Goal: Task Accomplishment & Management: Manage account settings

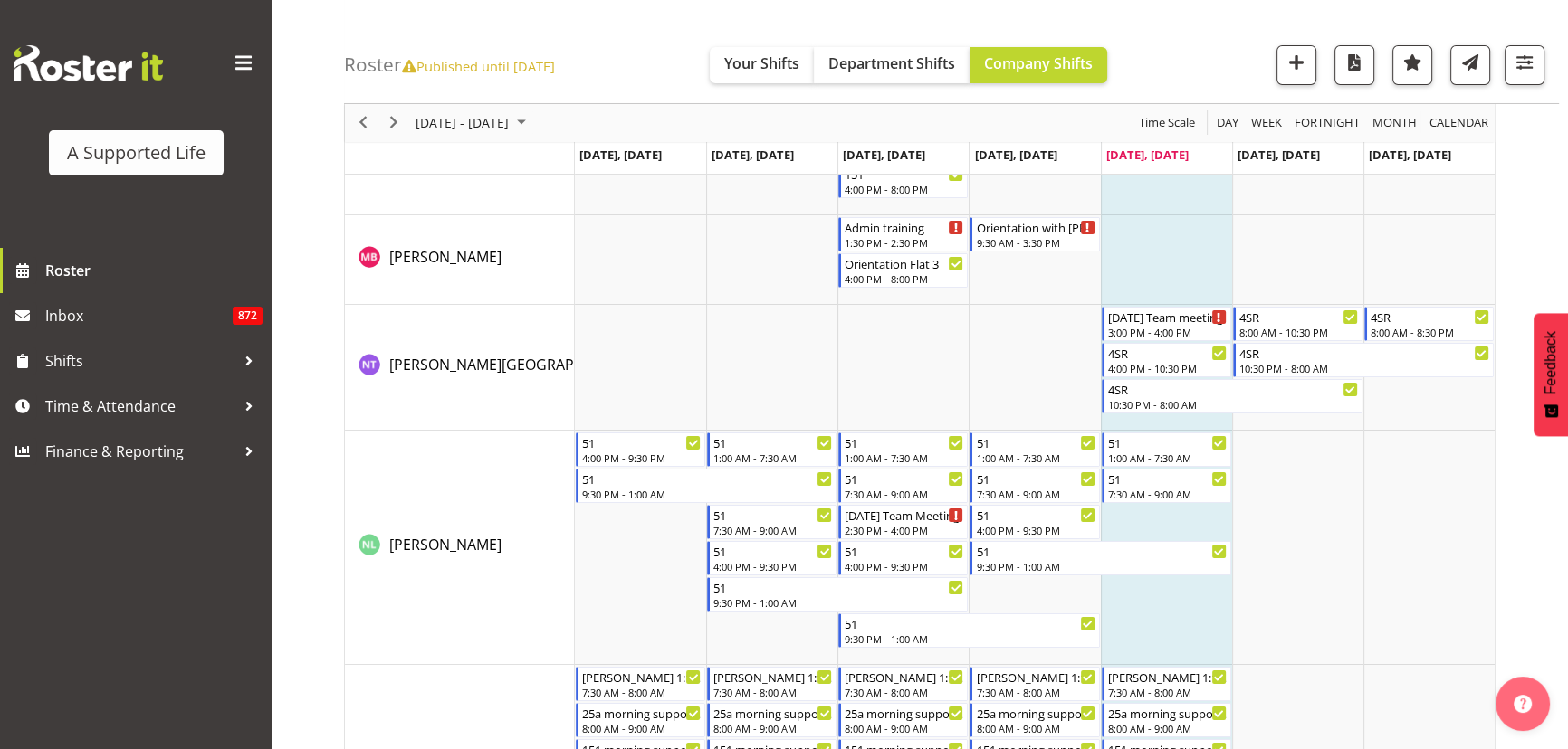
scroll to position [7779, 0]
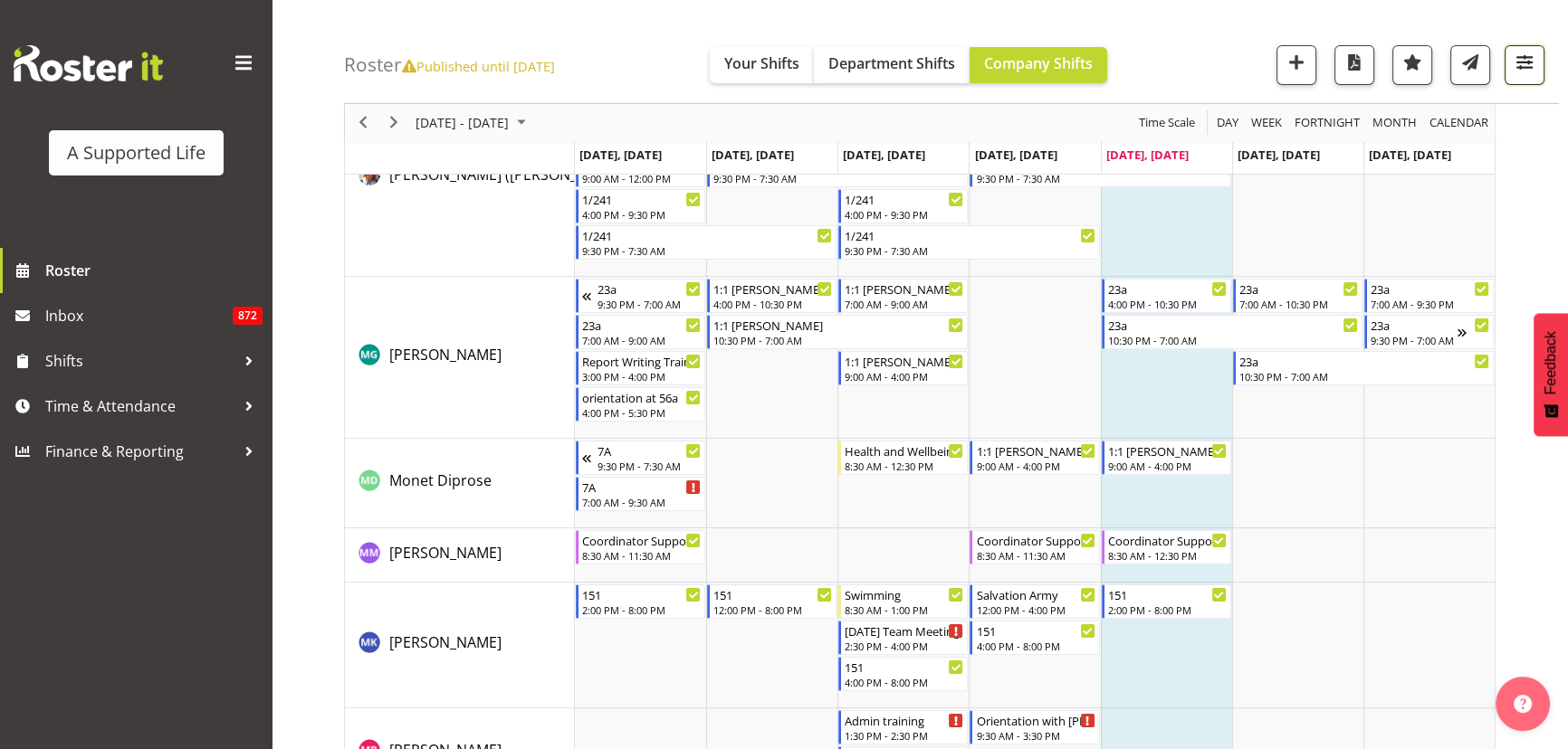
click at [1527, 64] on span "button" at bounding box center [1524, 62] width 23 height 23
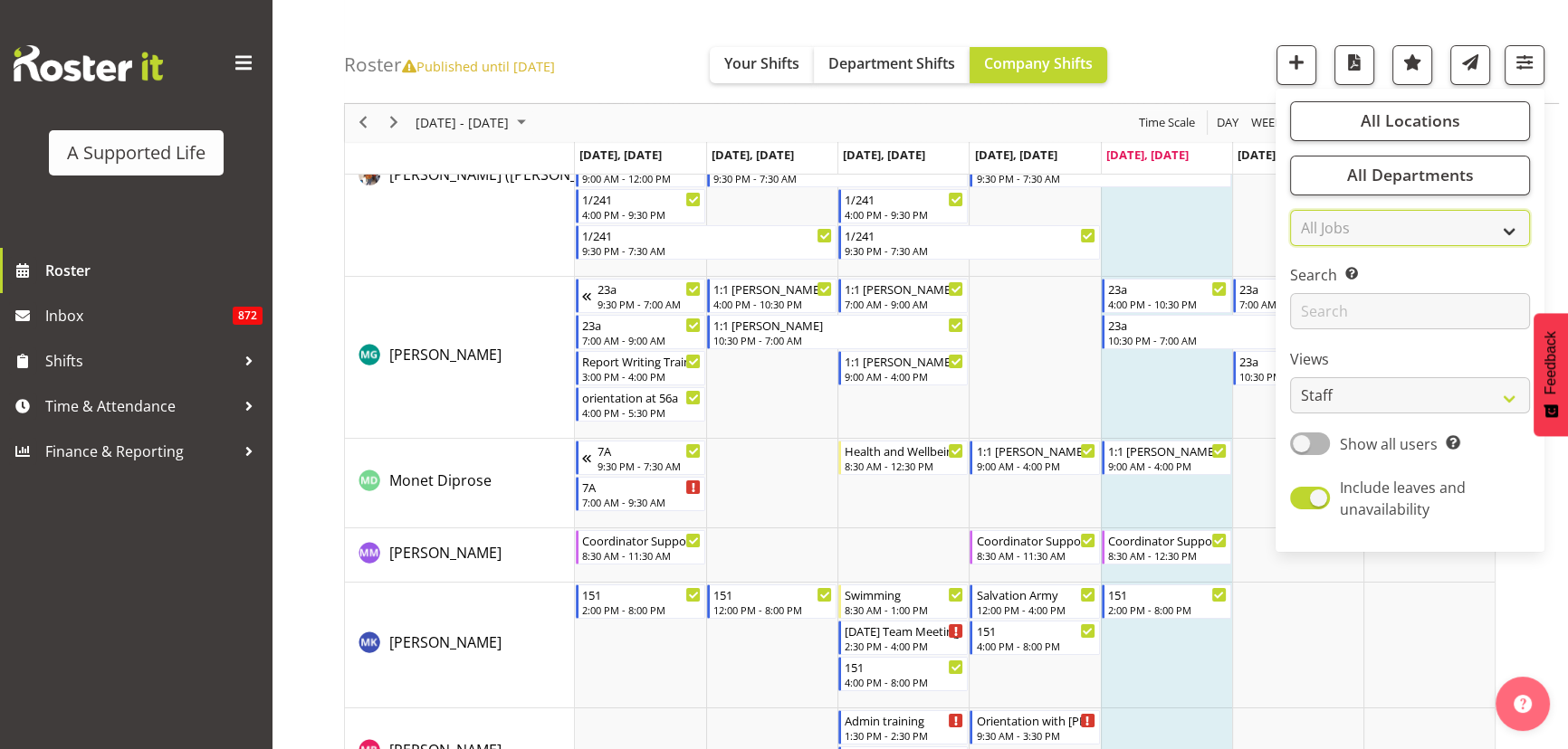
click at [1503, 234] on select "All Jobs All Jobs Accounts and Payroll Admin Support Aspirations and Support Fa…" at bounding box center [1410, 228] width 240 height 37
click at [1503, 230] on select "All Jobs All Jobs Accounts and Payroll Admin Support Aspirations and Support Fa…" at bounding box center [1410, 228] width 240 height 37
click at [1492, 127] on button "All Locations" at bounding box center [1410, 121] width 240 height 39
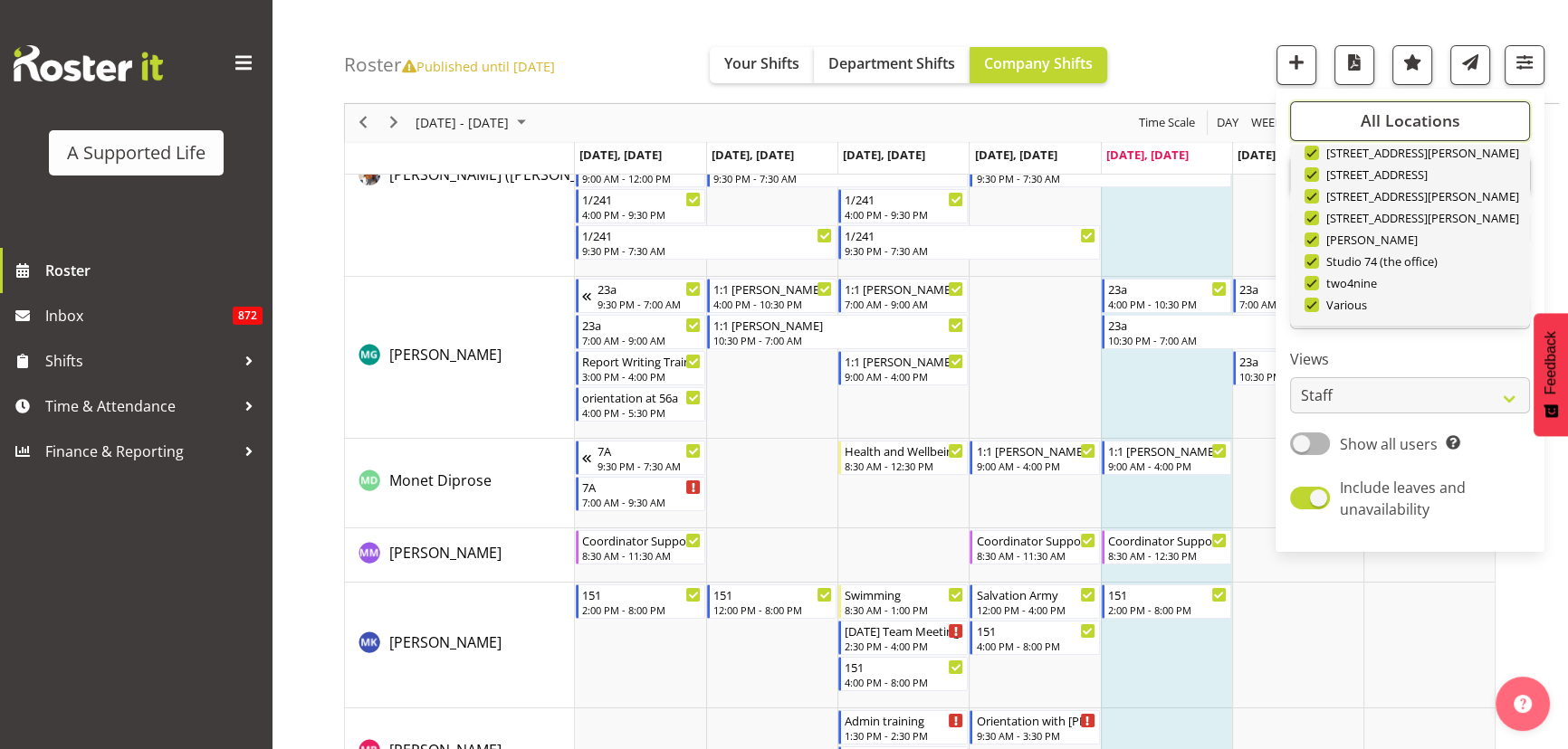
scroll to position [543, 0]
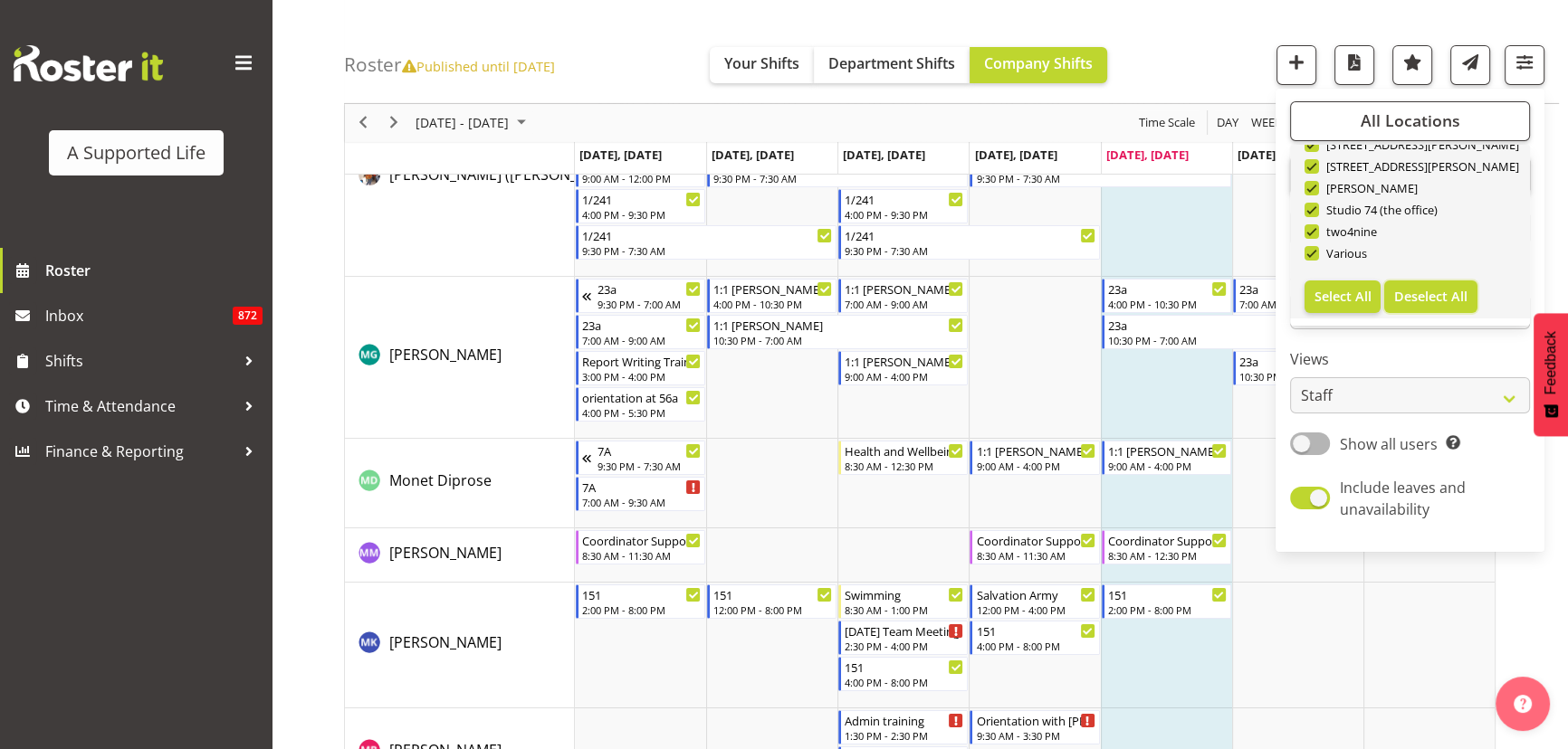
click at [1446, 296] on span "Deselect All" at bounding box center [1431, 296] width 73 height 17
checkbox input "false"
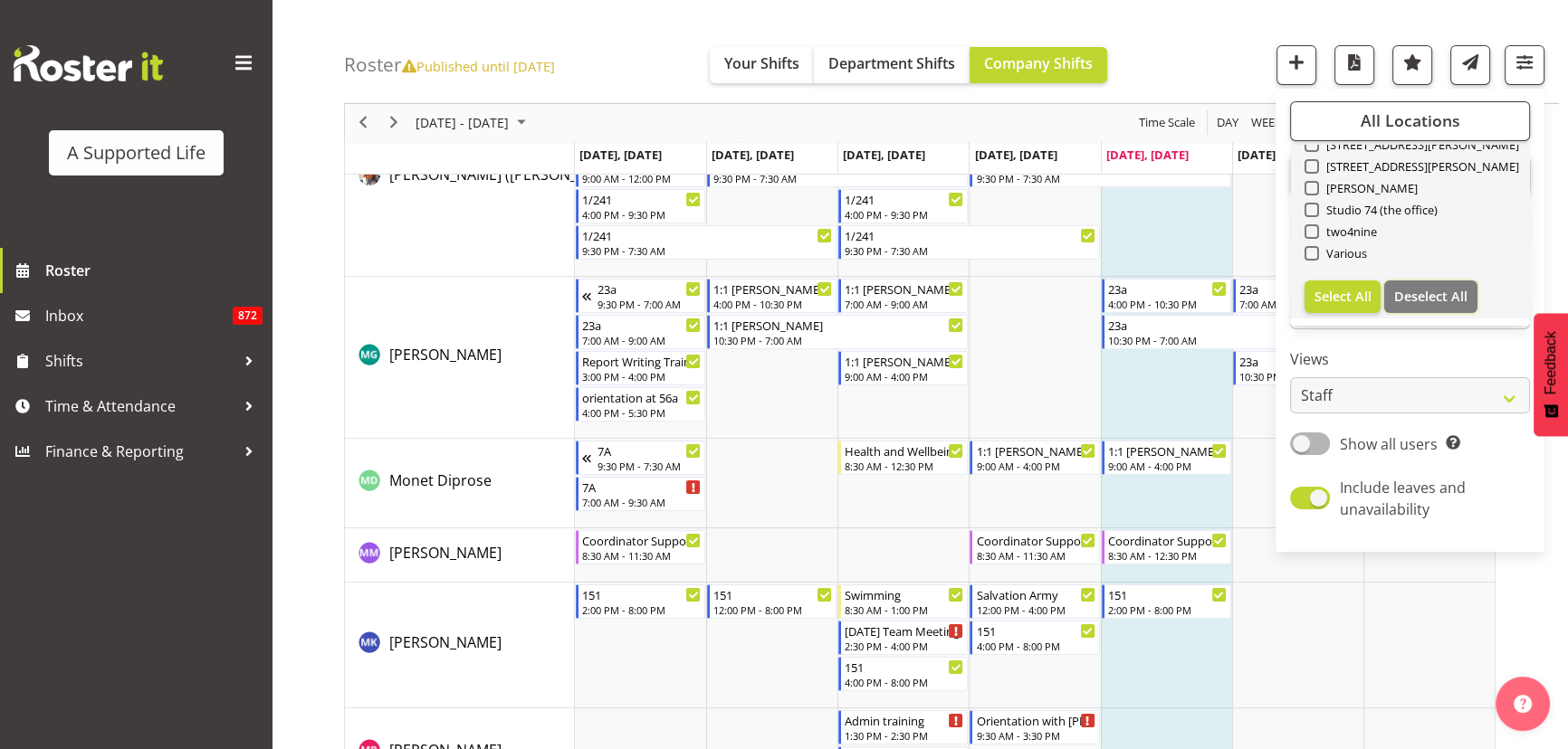
checkbox input "false"
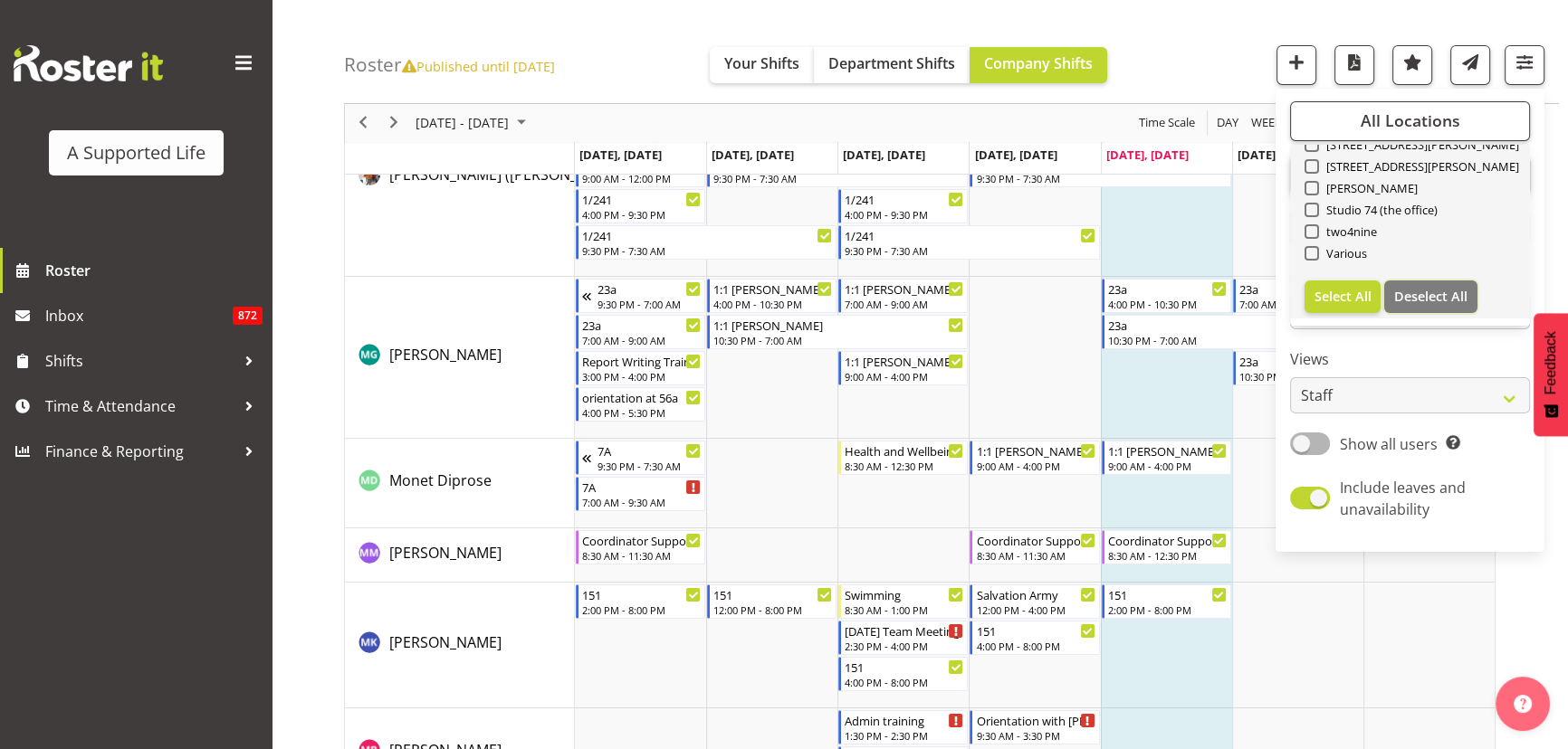
checkbox input "false"
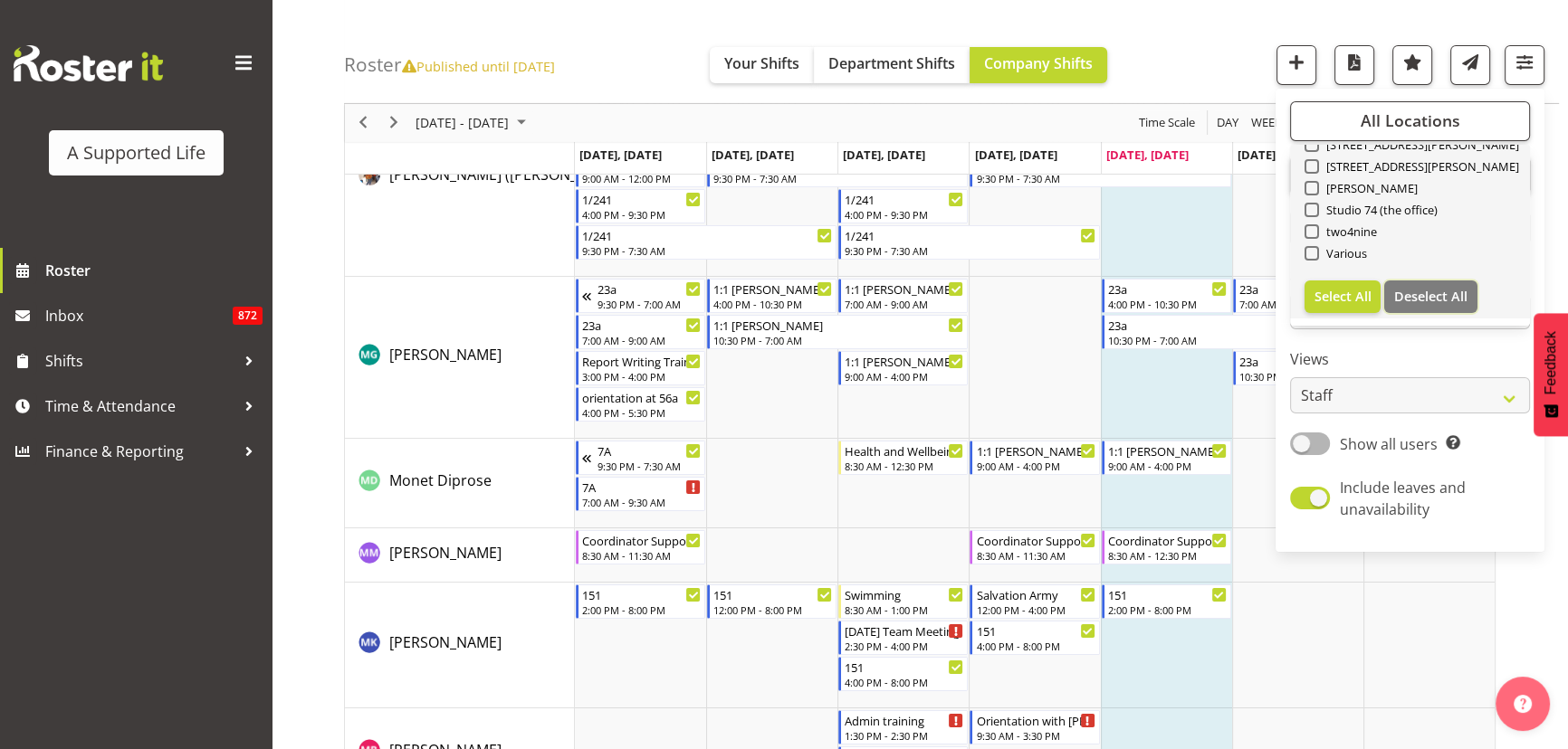
checkbox input "false"
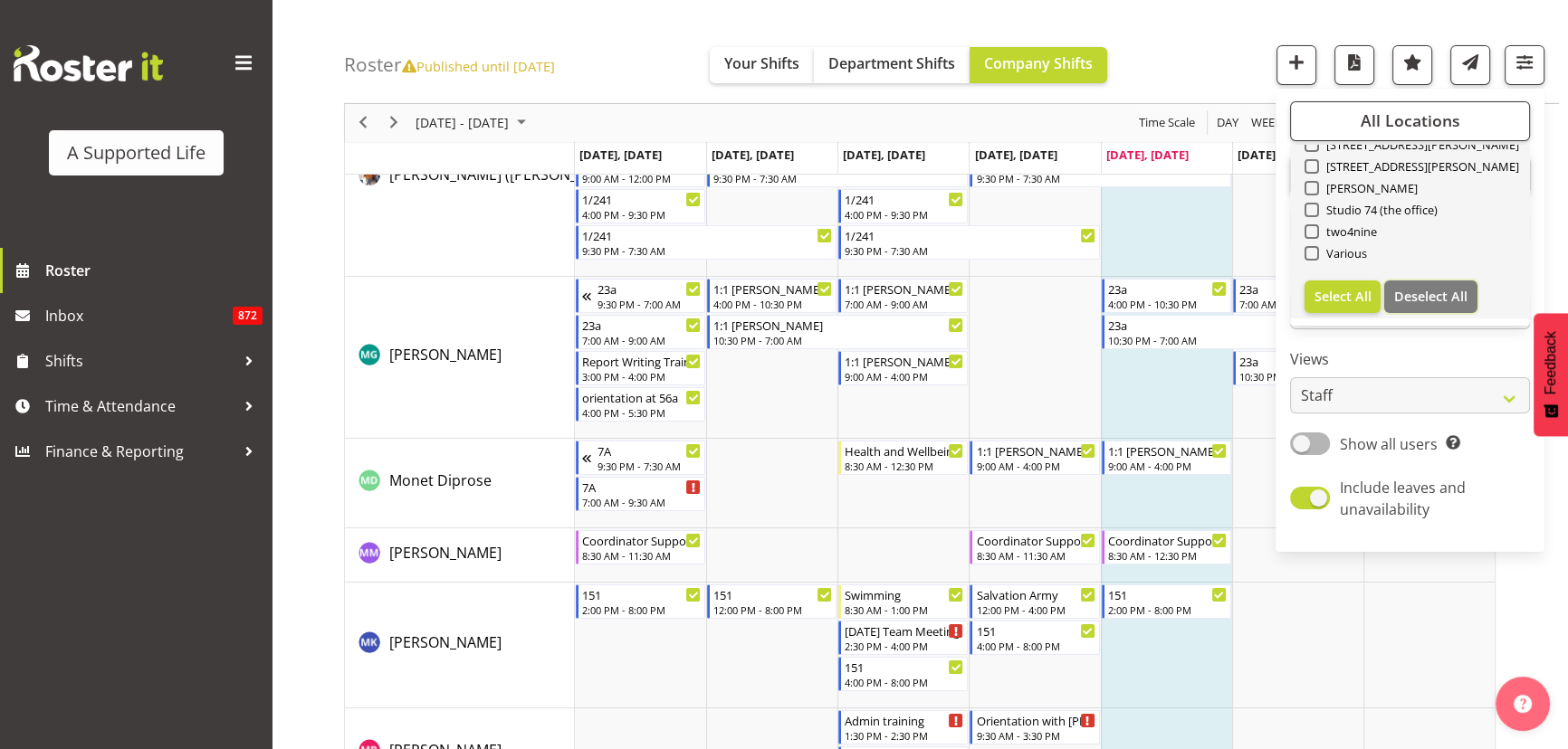
checkbox input "false"
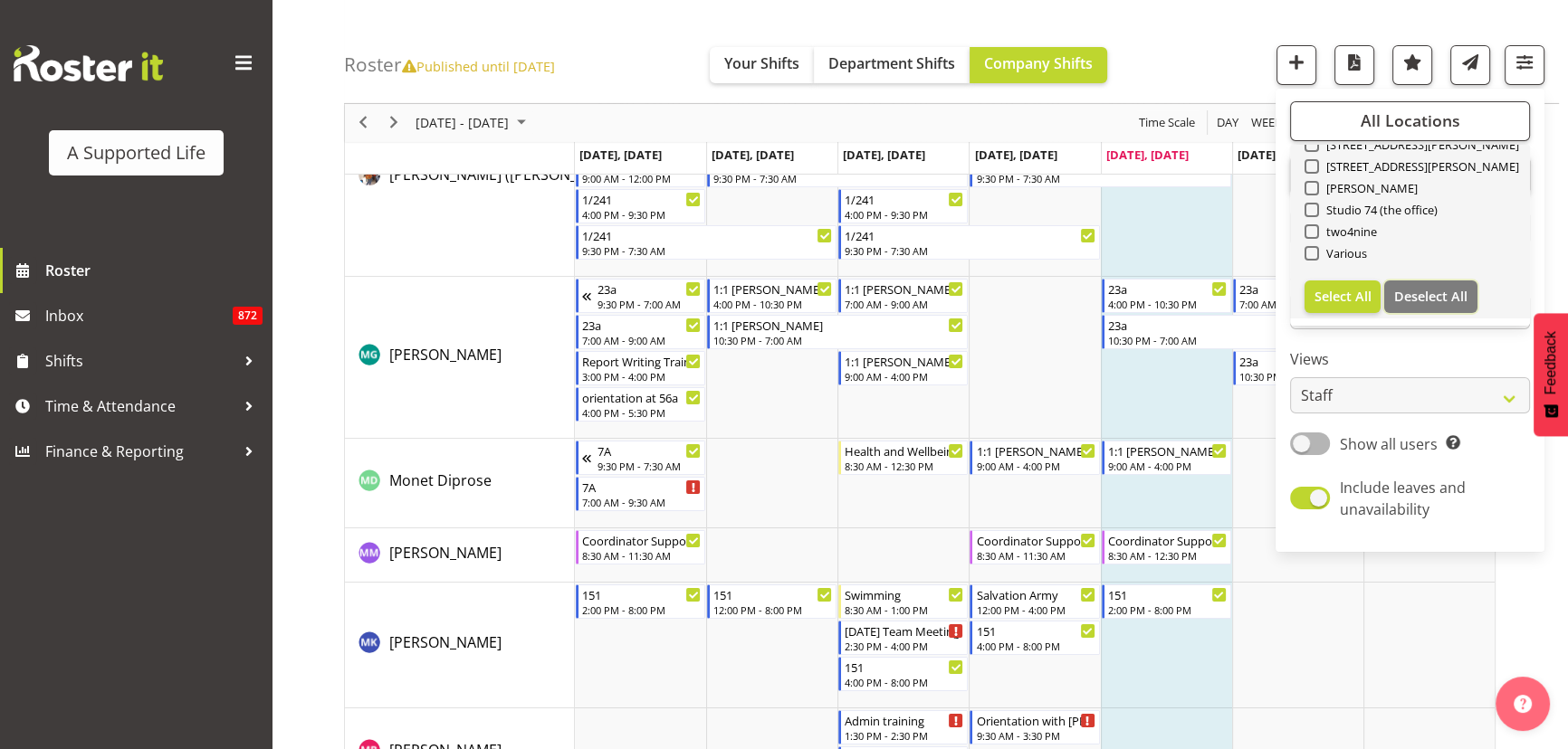
checkbox input "false"
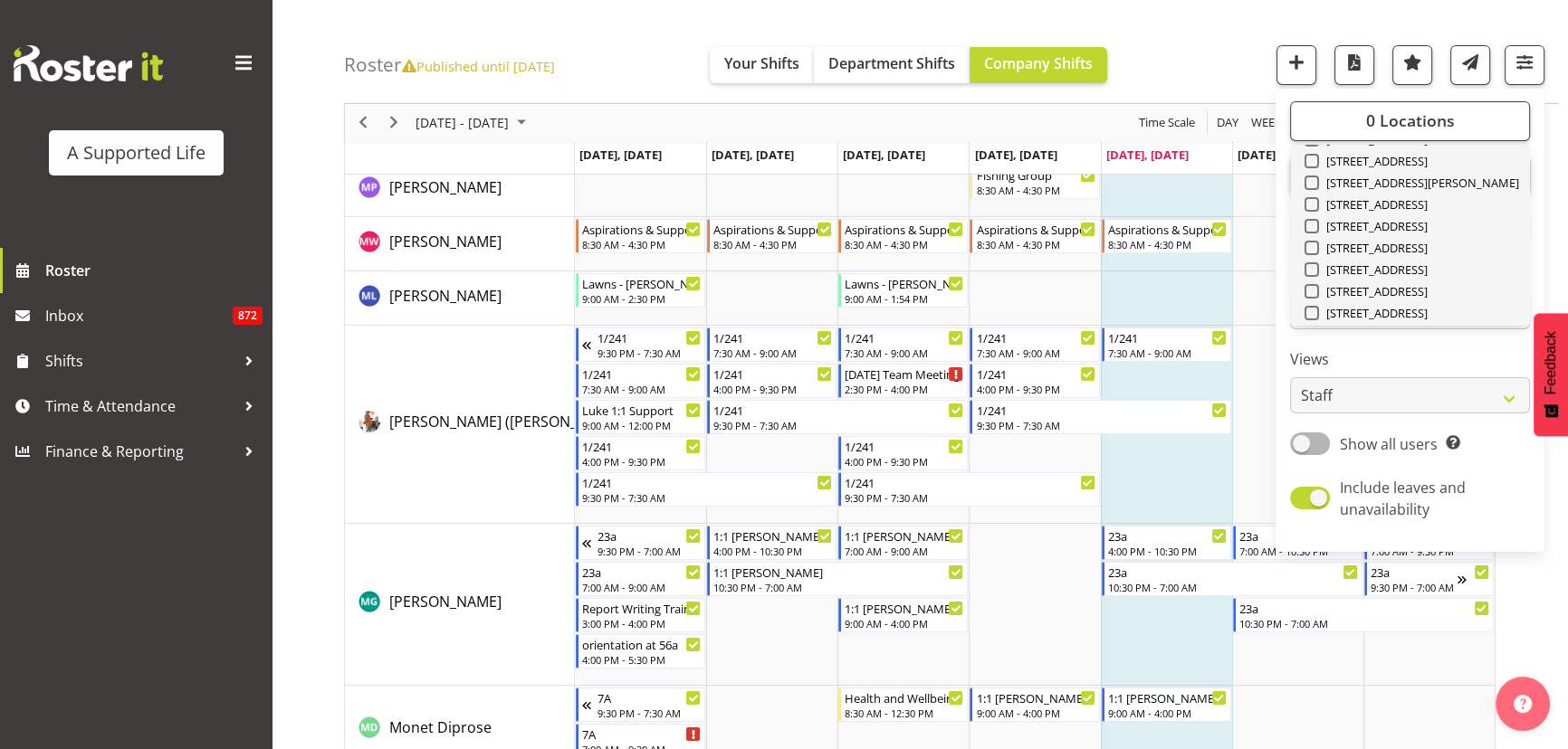
scroll to position [0, 0]
click at [1404, 181] on input "text" at bounding box center [1386, 172] width 164 height 29
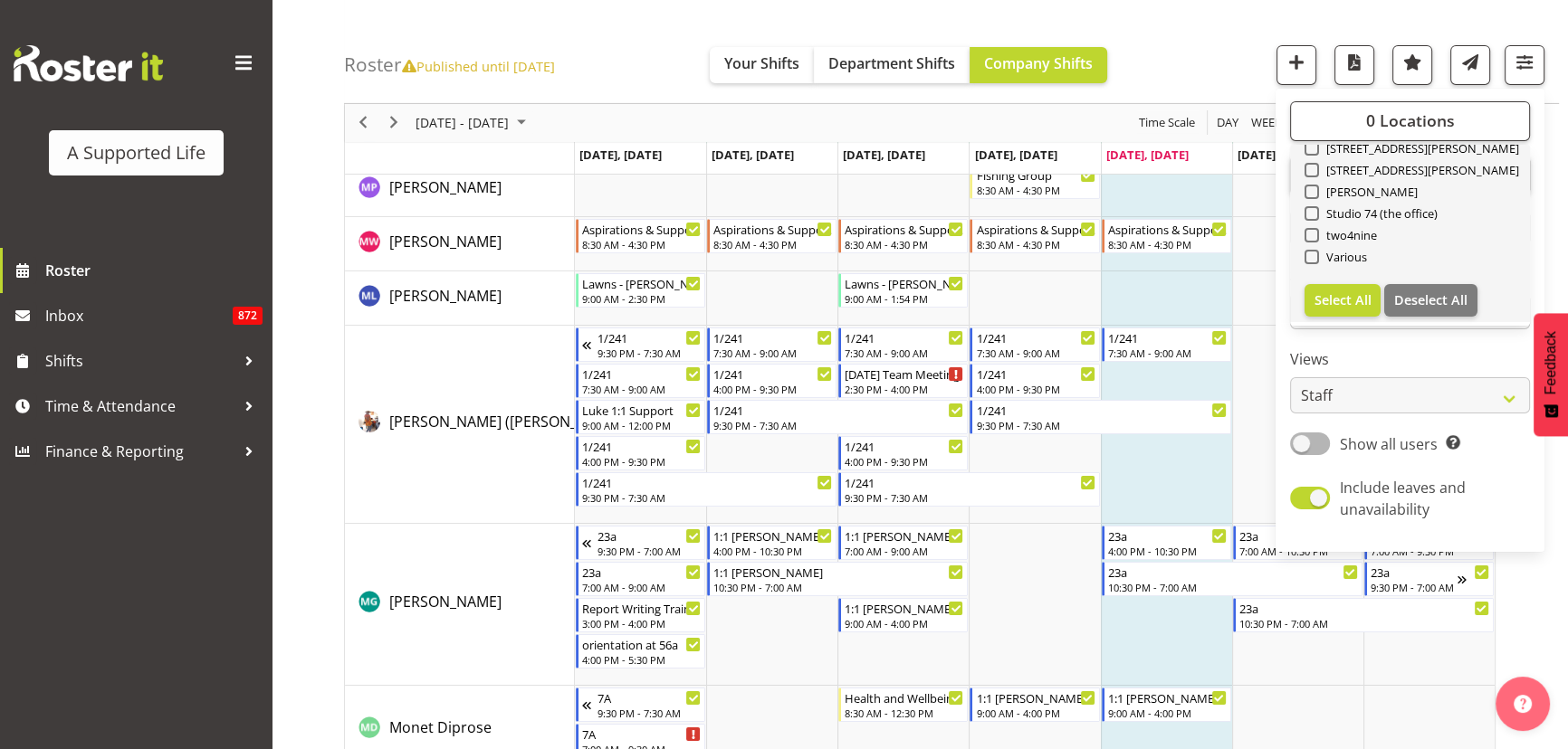
scroll to position [543, 0]
click at [1354, 296] on span "Select All" at bounding box center [1343, 296] width 57 height 17
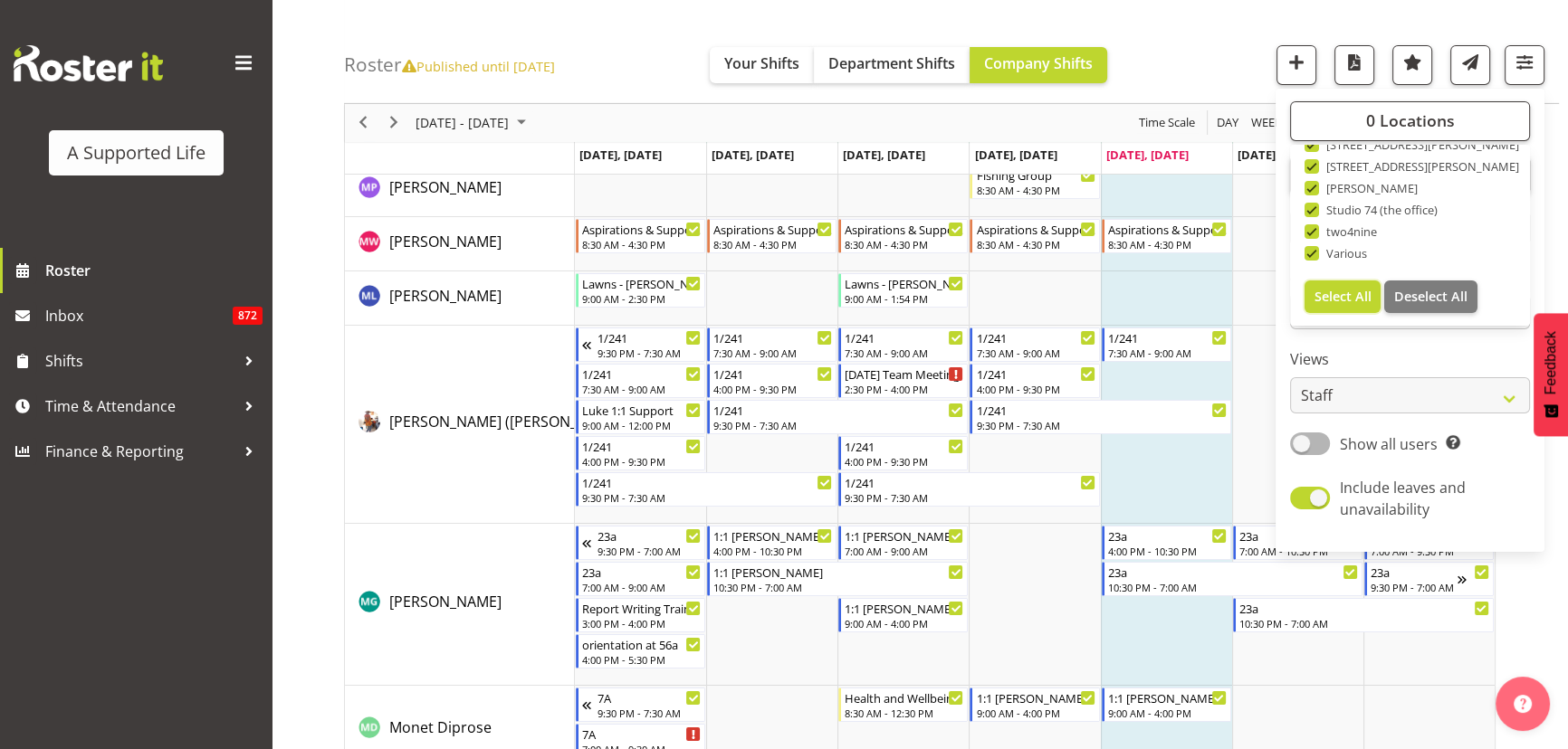
checkbox input "true"
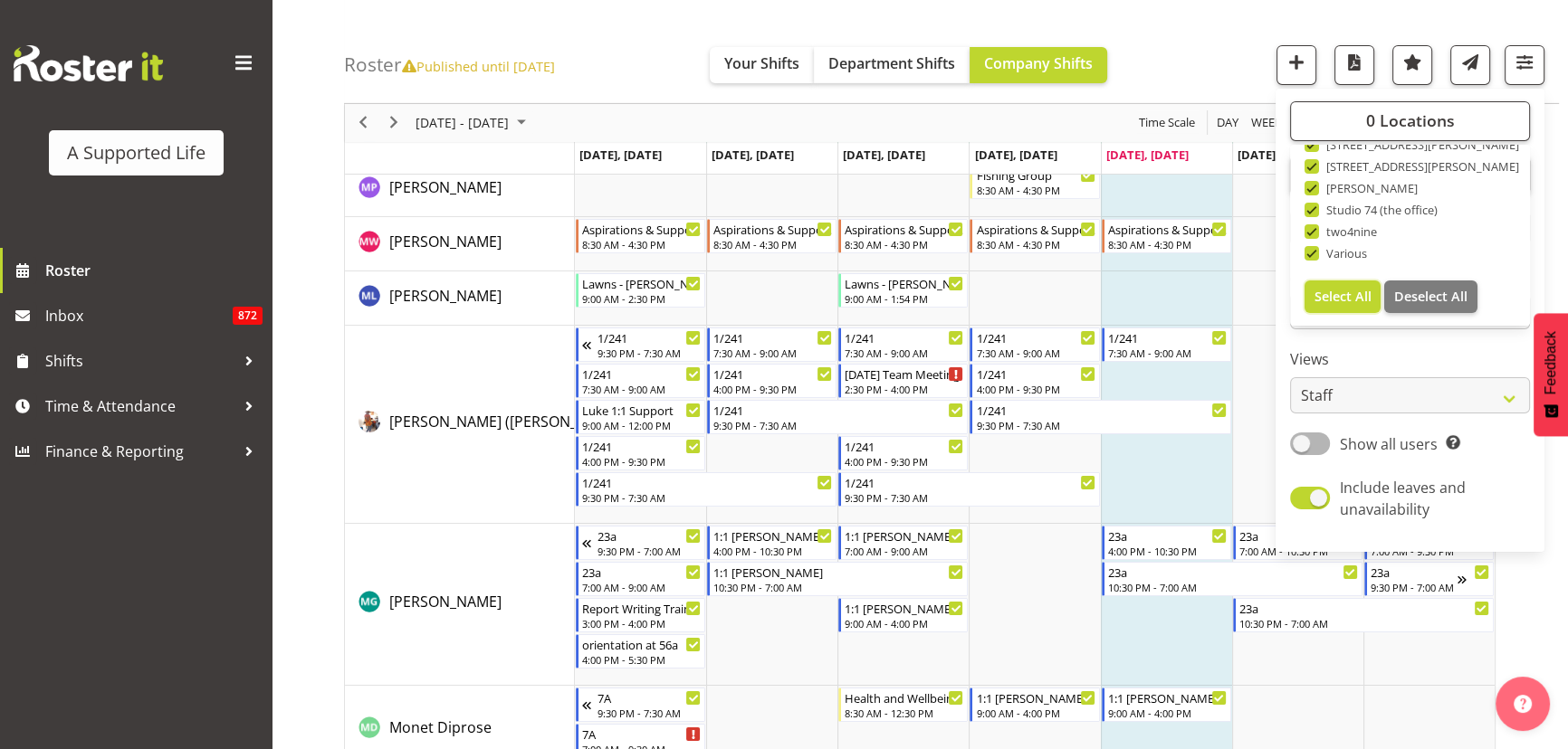
checkbox input "true"
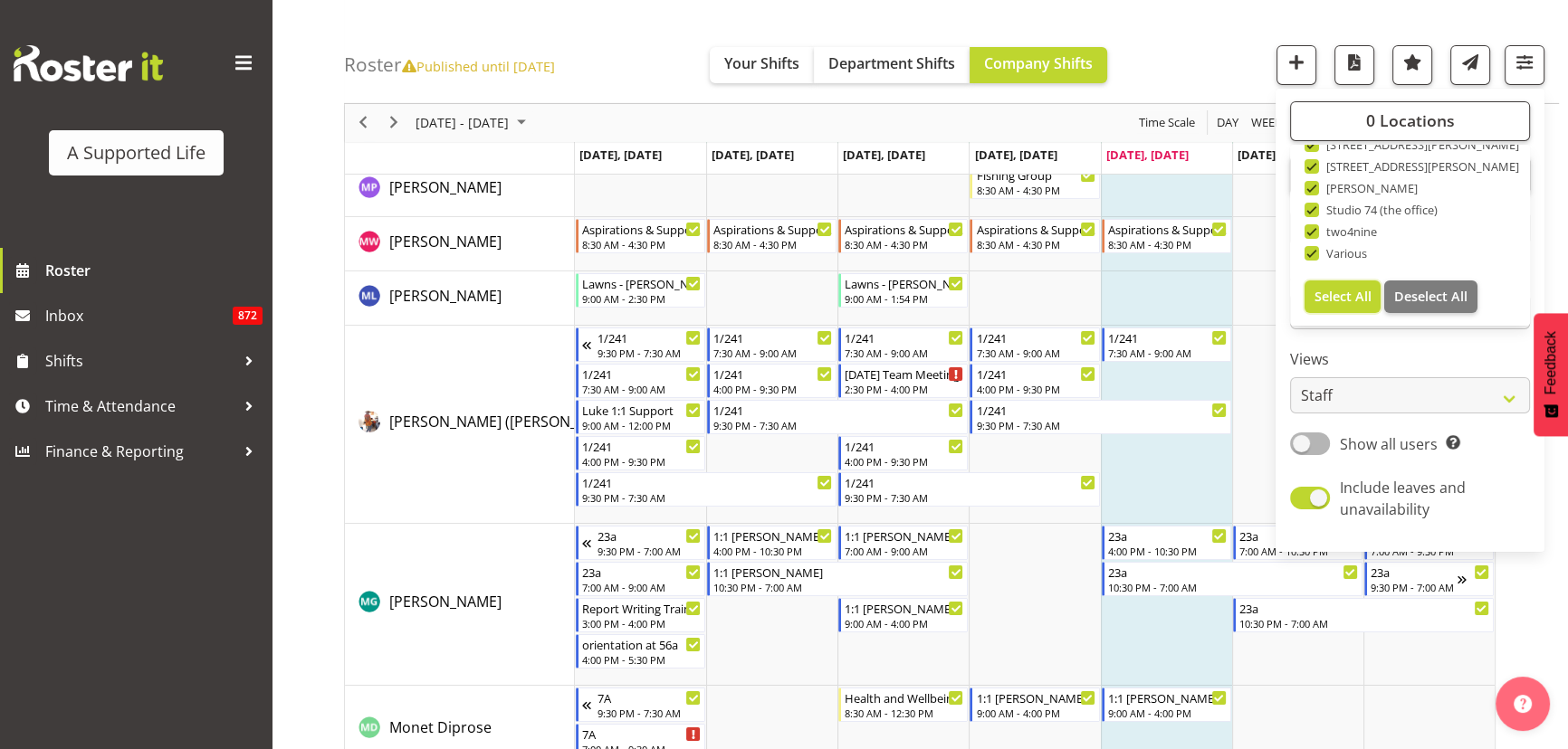
checkbox input "true"
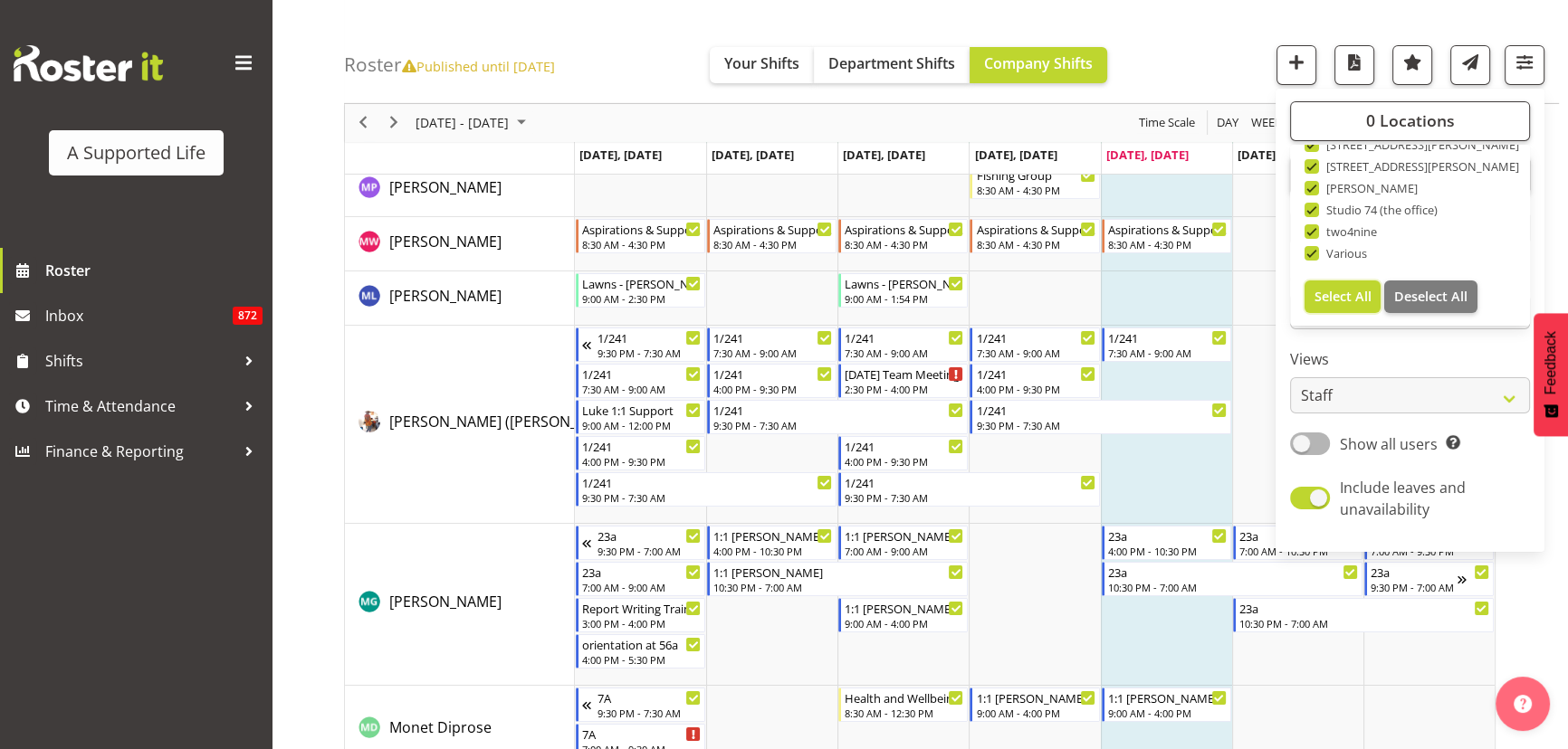
checkbox input "true"
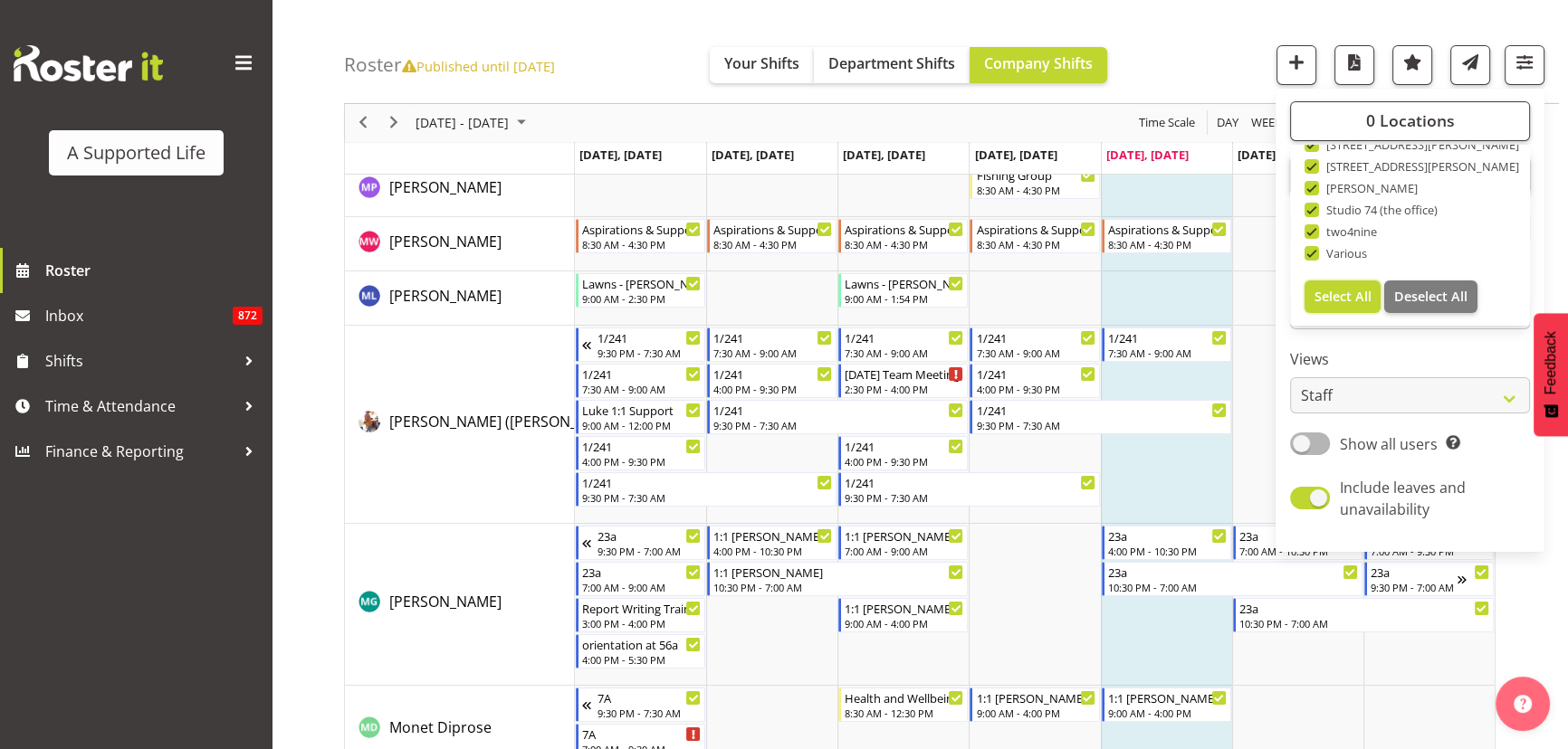
checkbox input "true"
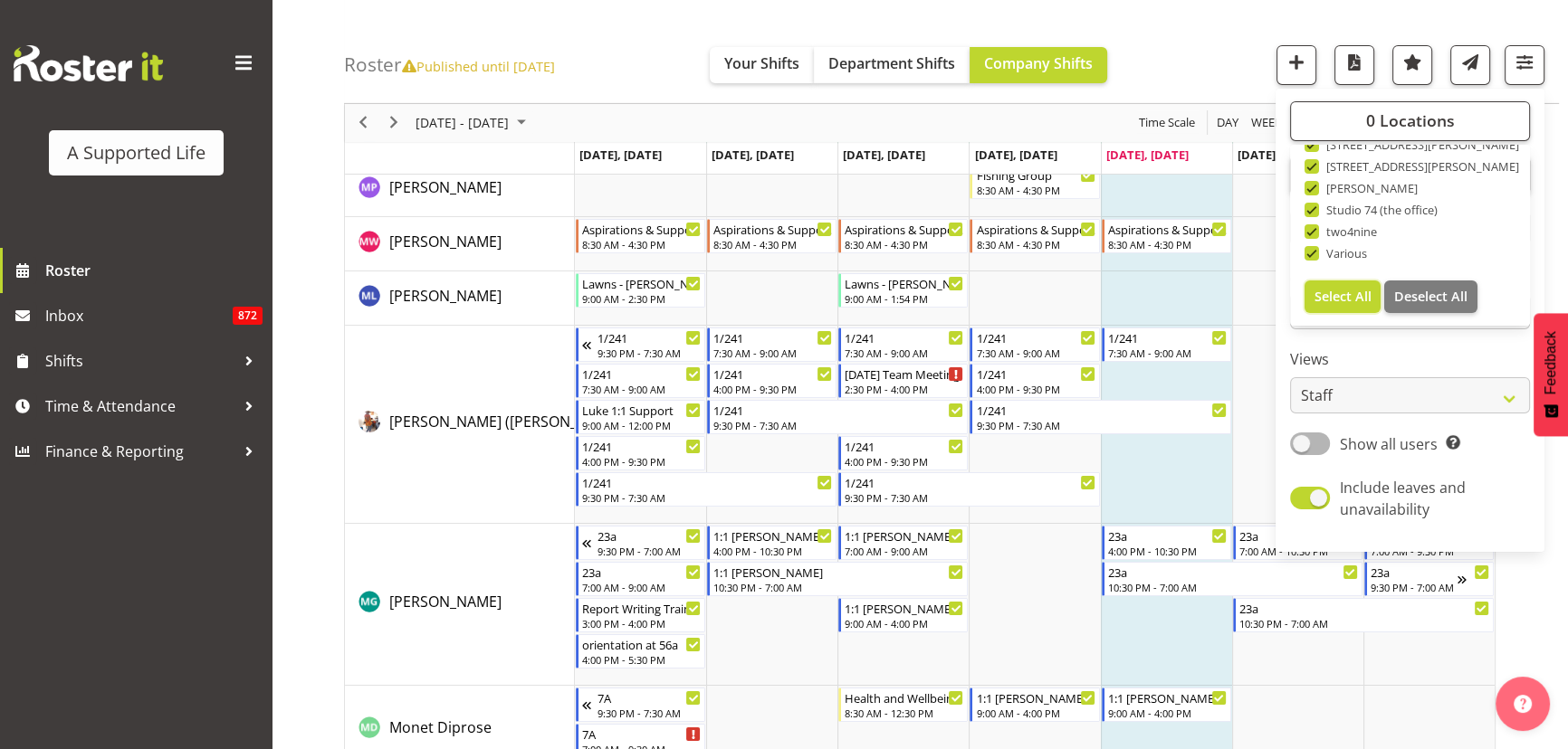
checkbox input "true"
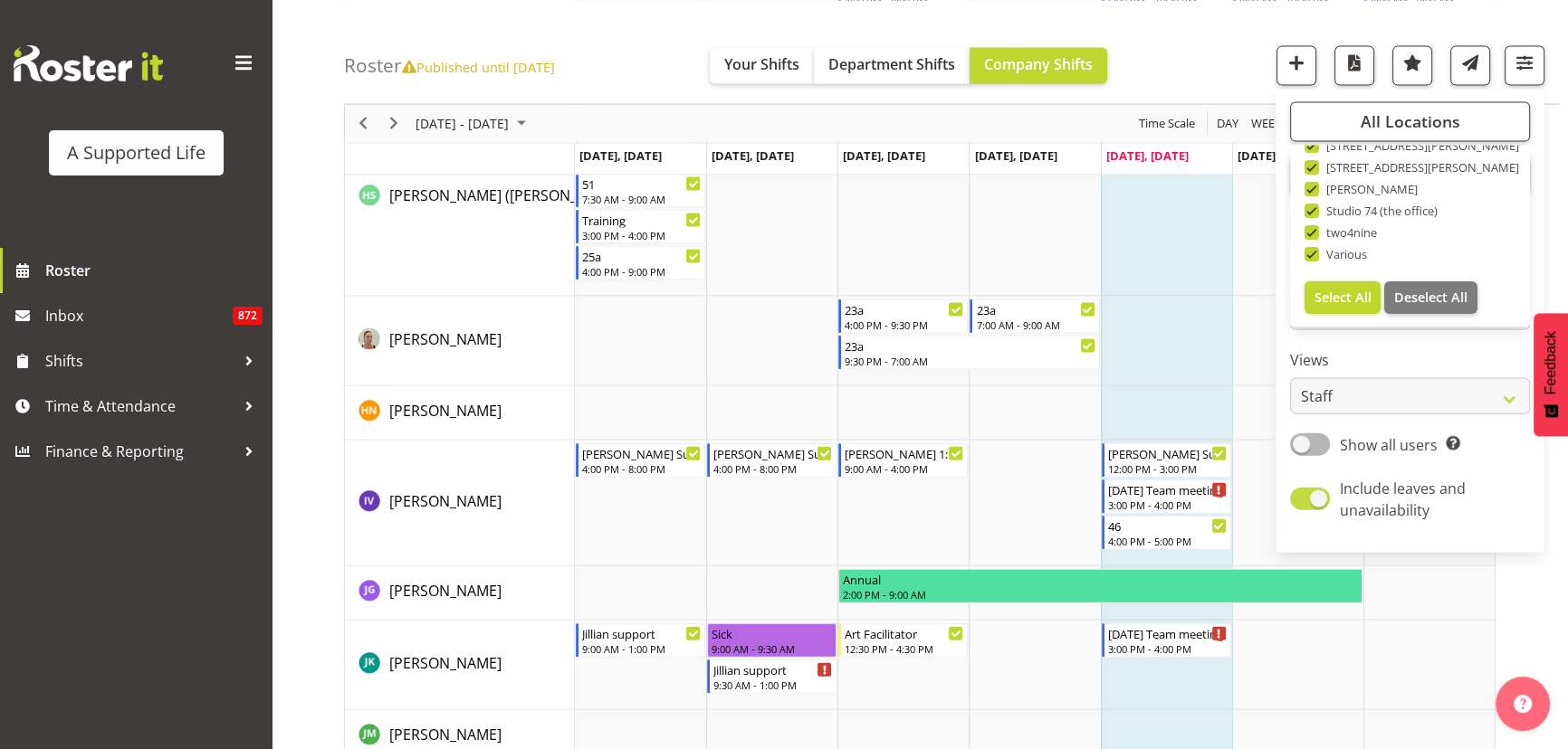
scroll to position [7531, 0]
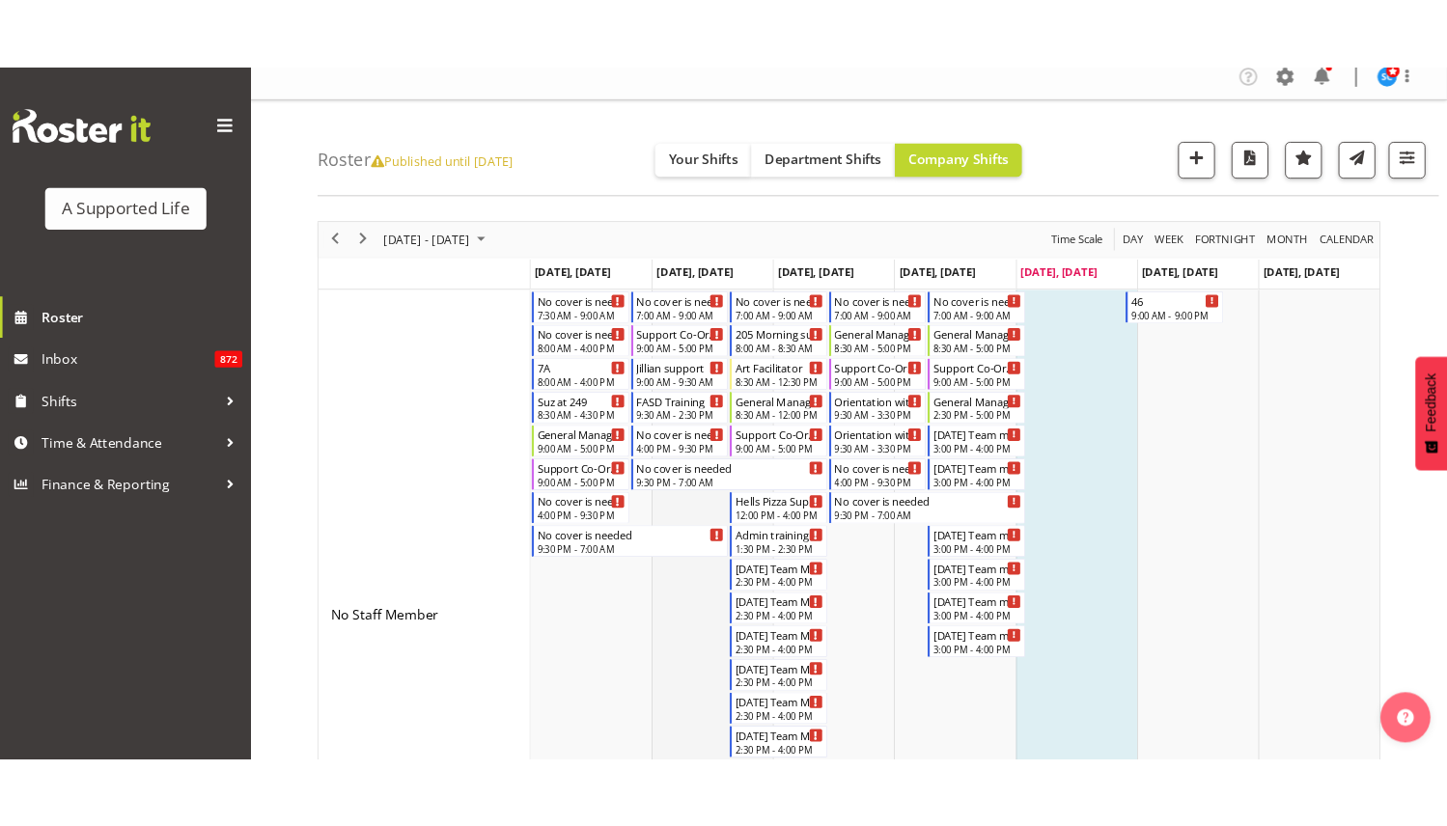
scroll to position [14, 0]
